Goal: Use online tool/utility: Utilize a website feature to perform a specific function

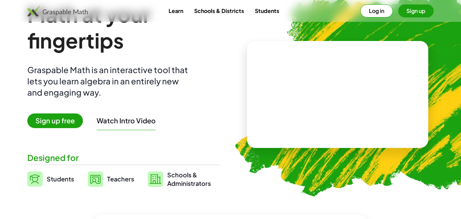
scroll to position [44, 0]
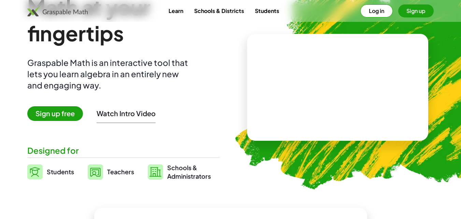
click at [124, 172] on span "Teachers" at bounding box center [120, 172] width 27 height 8
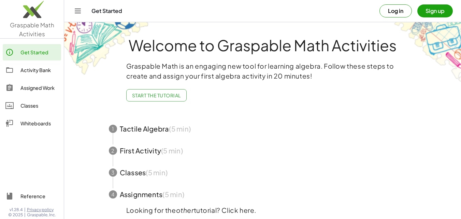
click at [399, 14] on button "Log in" at bounding box center [396, 10] width 32 height 13
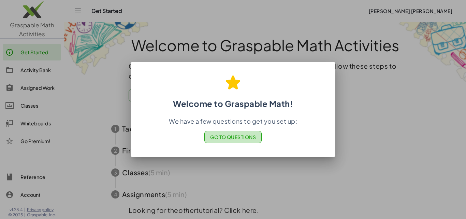
click at [246, 136] on span "Go to Questions" at bounding box center [233, 137] width 46 height 6
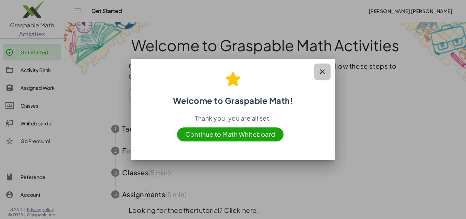
click at [322, 71] on icon "button" at bounding box center [323, 72] width 8 height 8
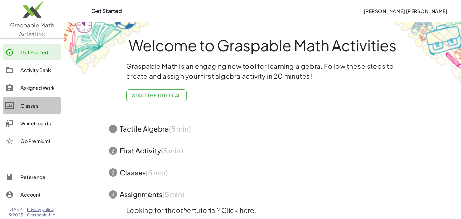
click at [30, 103] on div "Classes" at bounding box center [39, 105] width 38 height 8
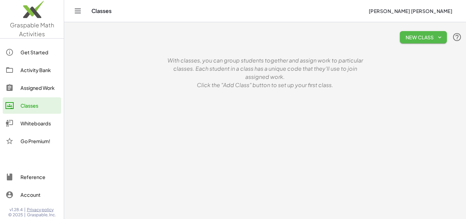
click at [411, 34] on span "New Class" at bounding box center [424, 37] width 36 height 6
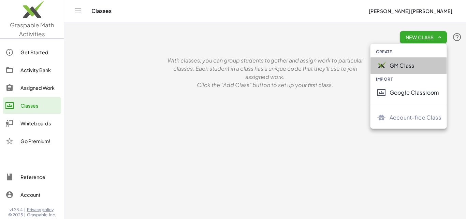
click at [408, 65] on div "GM Class" at bounding box center [416, 65] width 52 height 8
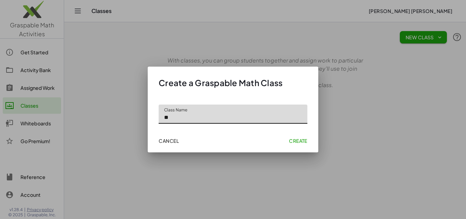
type input "**"
click at [301, 141] on span "Create" at bounding box center [298, 141] width 18 height 6
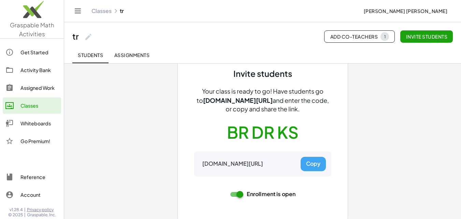
scroll to position [38, 0]
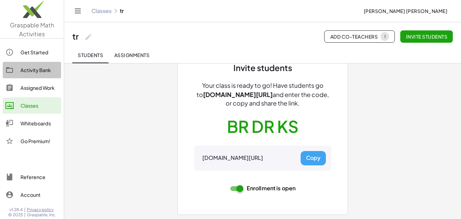
click at [42, 68] on div "Activity Bank" at bounding box center [39, 70] width 38 height 8
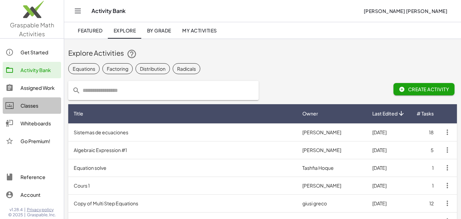
click at [42, 104] on div "Classes" at bounding box center [39, 105] width 38 height 8
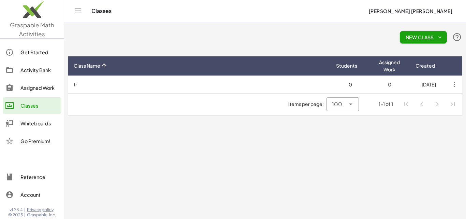
click at [78, 11] on icon "Toggle navigation" at bounding box center [78, 11] width 8 height 8
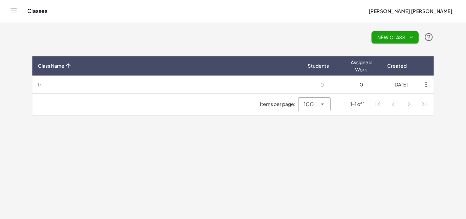
click at [51, 82] on td "tr" at bounding box center [167, 84] width 270 height 18
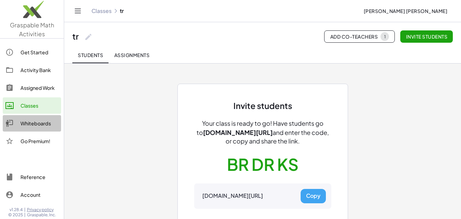
click at [27, 124] on div "Whiteboards" at bounding box center [39, 123] width 38 height 8
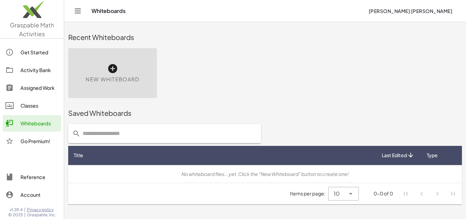
click at [460, 50] on div "New Whiteboard" at bounding box center [265, 73] width 402 height 58
click at [113, 69] on icon at bounding box center [112, 68] width 11 height 11
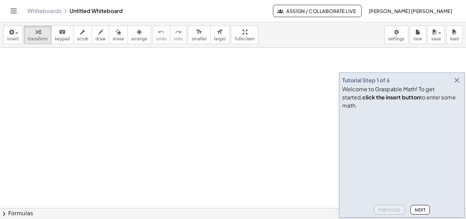
click at [455, 84] on icon "button" at bounding box center [457, 80] width 8 height 8
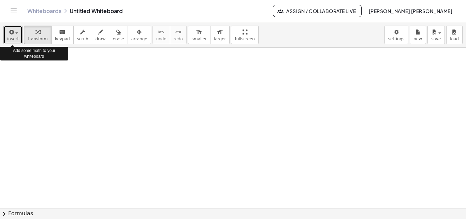
click at [15, 32] on span "button" at bounding box center [16, 32] width 3 height 1
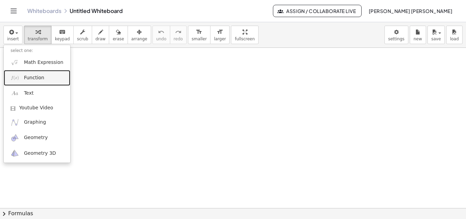
click at [42, 79] on span "Function" at bounding box center [34, 77] width 20 height 7
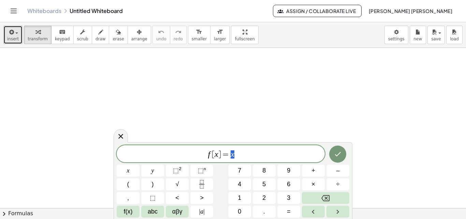
click at [16, 31] on div "button" at bounding box center [13, 32] width 12 height 8
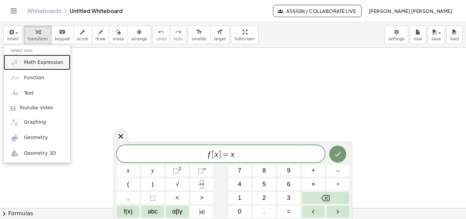
click at [42, 62] on span "Math Expression" at bounding box center [43, 62] width 39 height 7
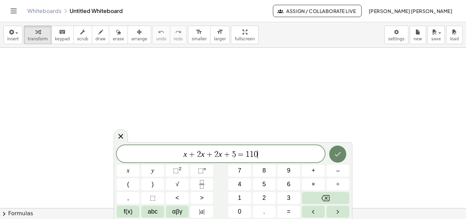
click at [340, 157] on icon "Done" at bounding box center [338, 154] width 8 height 8
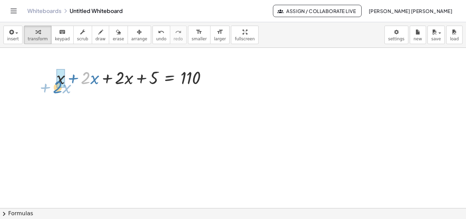
drag, startPoint x: 86, startPoint y: 83, endPoint x: 58, endPoint y: 92, distance: 29.5
click at [58, 92] on div "· 2 + · x + x + · 2 · x + · 2 · x + 5 = 110" at bounding box center [233, 208] width 466 height 320
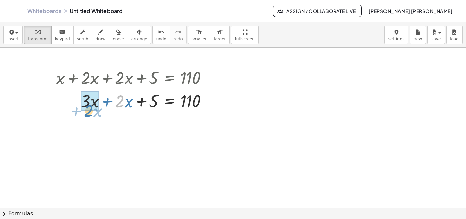
drag, startPoint x: 122, startPoint y: 102, endPoint x: 87, endPoint y: 109, distance: 35.6
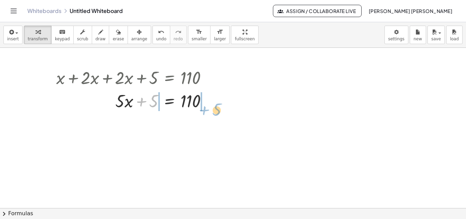
drag, startPoint x: 154, startPoint y: 97, endPoint x: 217, endPoint y: 104, distance: 63.9
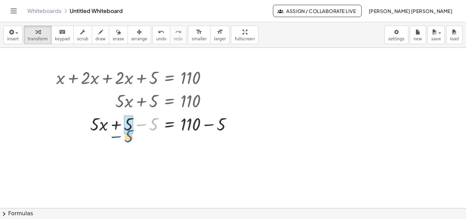
drag, startPoint x: 154, startPoint y: 124, endPoint x: 129, endPoint y: 136, distance: 28.1
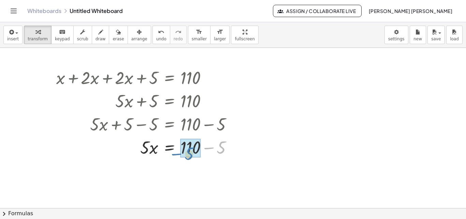
drag, startPoint x: 223, startPoint y: 144, endPoint x: 190, endPoint y: 150, distance: 32.9
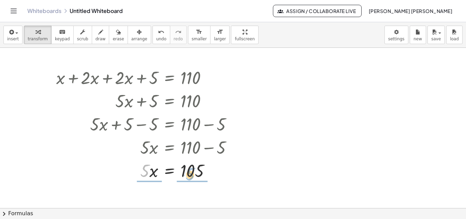
drag, startPoint x: 144, startPoint y: 170, endPoint x: 192, endPoint y: 173, distance: 47.9
click at [192, 173] on div at bounding box center [147, 169] width 188 height 23
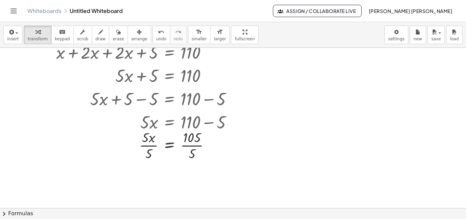
scroll to position [30, 0]
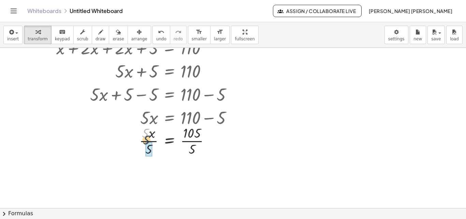
drag, startPoint x: 144, startPoint y: 132, endPoint x: 145, endPoint y: 143, distance: 10.7
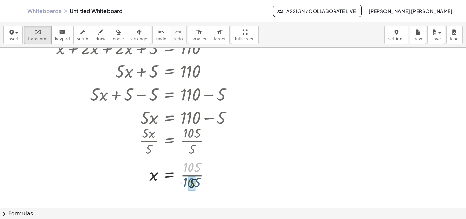
drag, startPoint x: 194, startPoint y: 165, endPoint x: 194, endPoint y: 182, distance: 17.8
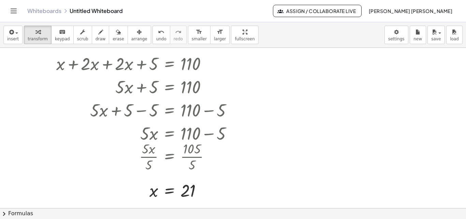
scroll to position [0, 0]
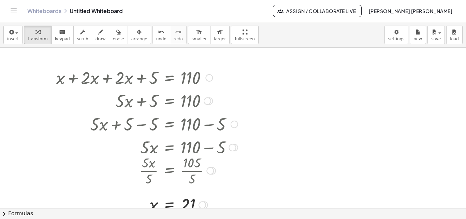
click at [207, 102] on div at bounding box center [208, 101] width 8 height 8
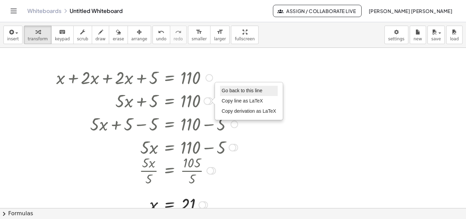
click at [238, 92] on span "Go back to this line" at bounding box center [242, 90] width 41 height 5
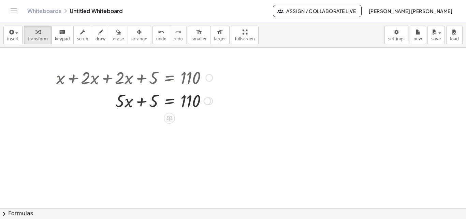
click at [208, 100] on div "Go back to this line Copy line as LaTeX Copy derivation as LaTeX" at bounding box center [208, 101] width 8 height 8
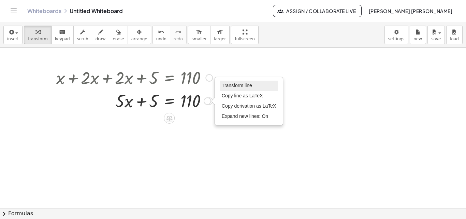
click at [254, 88] on li "Transform line" at bounding box center [249, 86] width 58 height 10
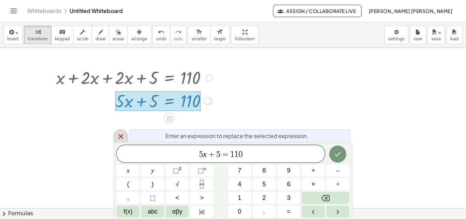
click at [120, 135] on icon at bounding box center [121, 136] width 8 height 8
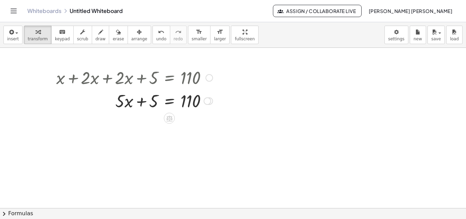
click at [207, 102] on div "Transform line Copy line as LaTeX Copy derivation as LaTeX Expand new lines: On" at bounding box center [208, 101] width 8 height 8
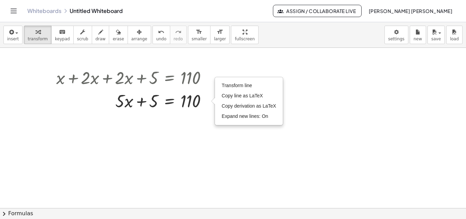
click at [223, 151] on div at bounding box center [233, 208] width 466 height 320
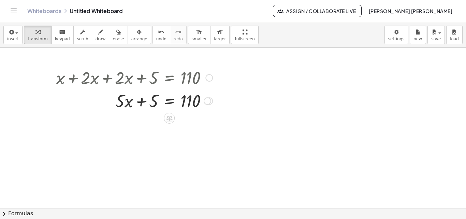
click at [209, 101] on div "Transform line Copy line as LaTeX Copy derivation as LaTeX Expand new lines: On" at bounding box center [208, 101] width 8 height 8
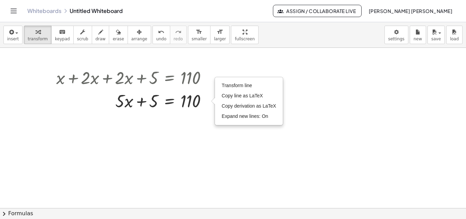
click at [324, 150] on div at bounding box center [233, 208] width 466 height 320
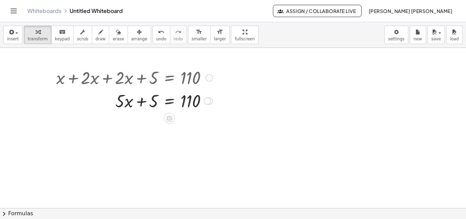
click at [204, 100] on div "Transform line Copy line as LaTeX Copy derivation as LaTeX Expand new lines: On" at bounding box center [208, 101] width 8 height 8
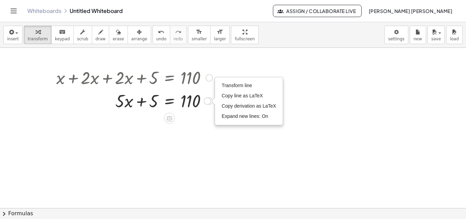
click at [156, 102] on div at bounding box center [134, 100] width 163 height 23
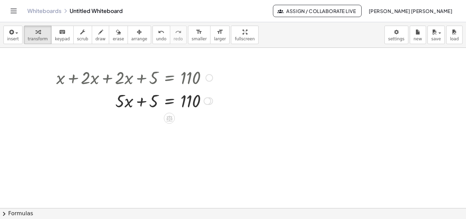
click at [207, 101] on div "Transform line Copy line as LaTeX Copy derivation as LaTeX Expand new lines: On" at bounding box center [208, 101] width 8 height 8
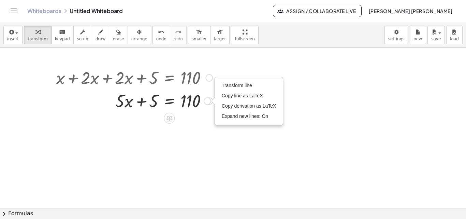
click at [210, 76] on div at bounding box center [210, 78] width 8 height 8
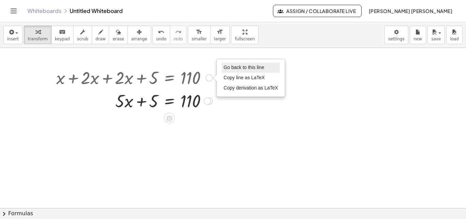
click at [250, 69] on span "Go back to this line" at bounding box center [244, 67] width 41 height 5
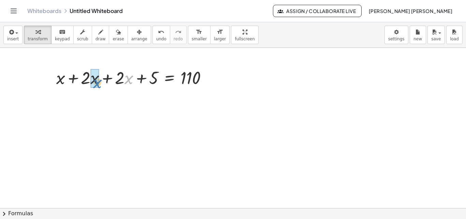
drag, startPoint x: 125, startPoint y: 79, endPoint x: 94, endPoint y: 83, distance: 31.3
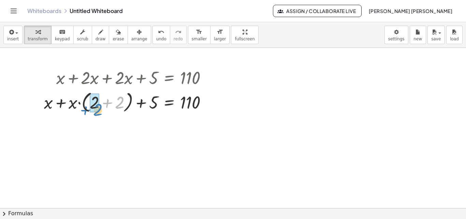
drag, startPoint x: 119, startPoint y: 102, endPoint x: 97, endPoint y: 109, distance: 23.0
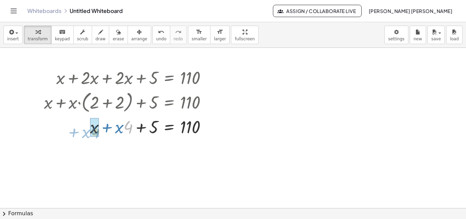
drag, startPoint x: 129, startPoint y: 130, endPoint x: 99, endPoint y: 137, distance: 30.7
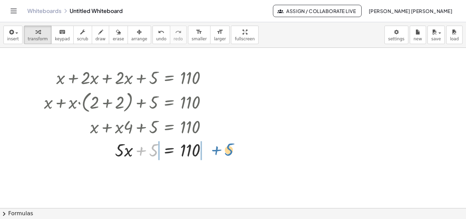
drag, startPoint x: 155, startPoint y: 149, endPoint x: 231, endPoint y: 148, distance: 75.8
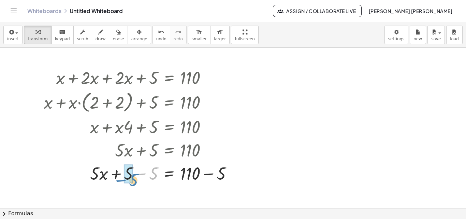
drag, startPoint x: 156, startPoint y: 172, endPoint x: 136, endPoint y: 178, distance: 21.2
click at [136, 178] on div at bounding box center [141, 172] width 200 height 23
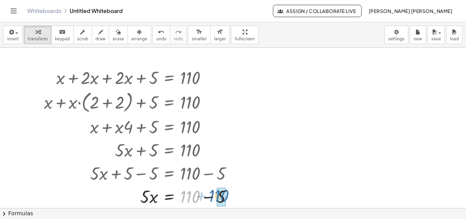
drag, startPoint x: 197, startPoint y: 196, endPoint x: 225, endPoint y: 195, distance: 28.7
drag, startPoint x: 146, startPoint y: 194, endPoint x: 202, endPoint y: 198, distance: 55.8
click at [202, 198] on div at bounding box center [141, 195] width 200 height 23
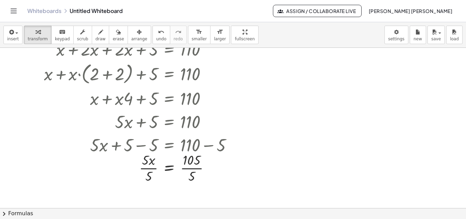
scroll to position [38, 0]
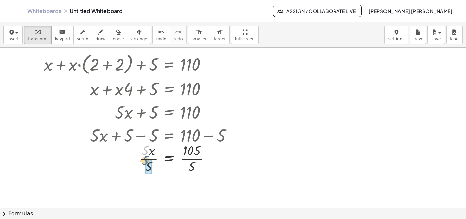
drag, startPoint x: 146, startPoint y: 153, endPoint x: 146, endPoint y: 162, distance: 9.9
